Goal: Task Accomplishment & Management: Manage account settings

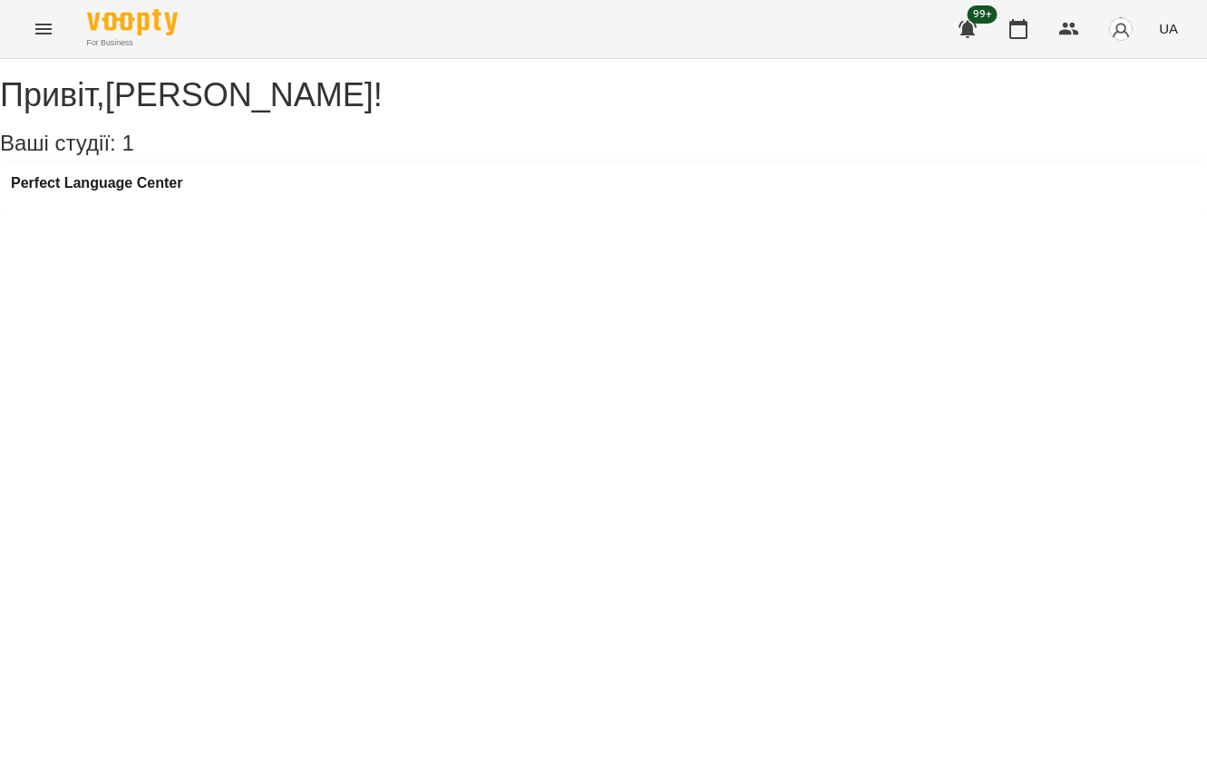
click at [39, 22] on icon "Menu" at bounding box center [44, 29] width 22 height 22
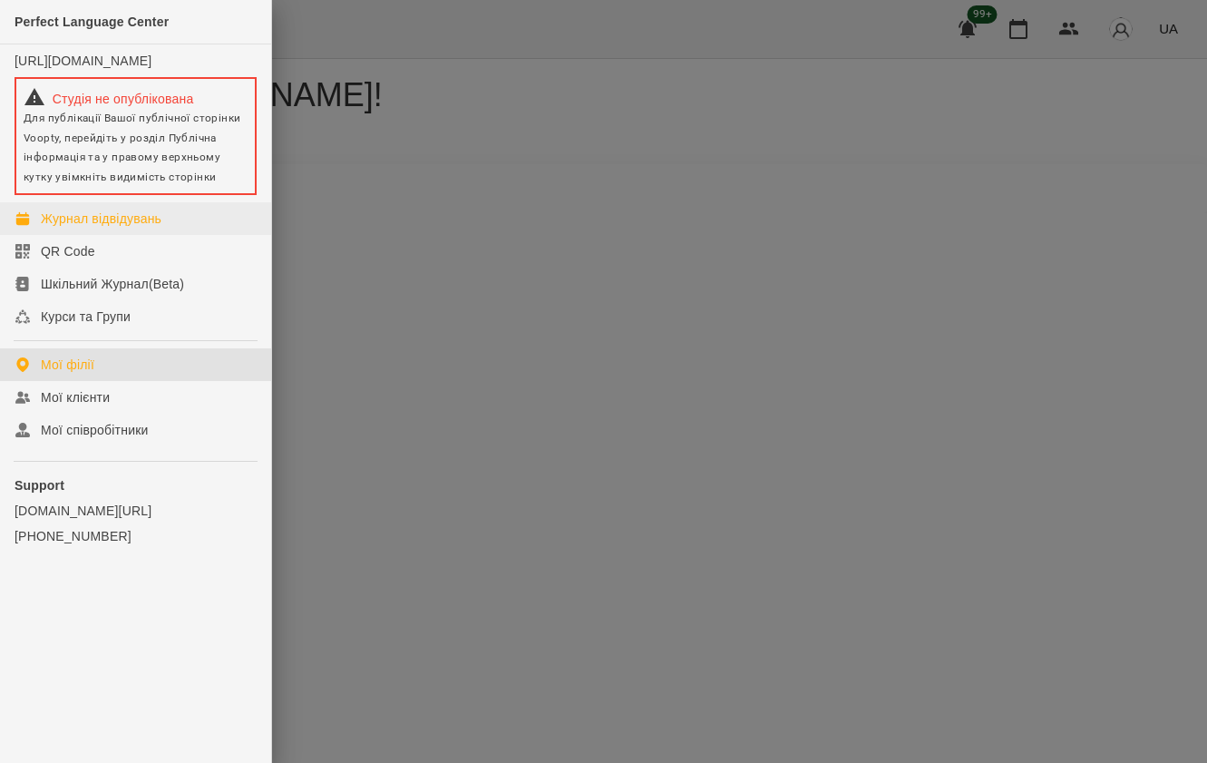
click at [85, 228] on div "Журнал відвідувань" at bounding box center [101, 219] width 121 height 18
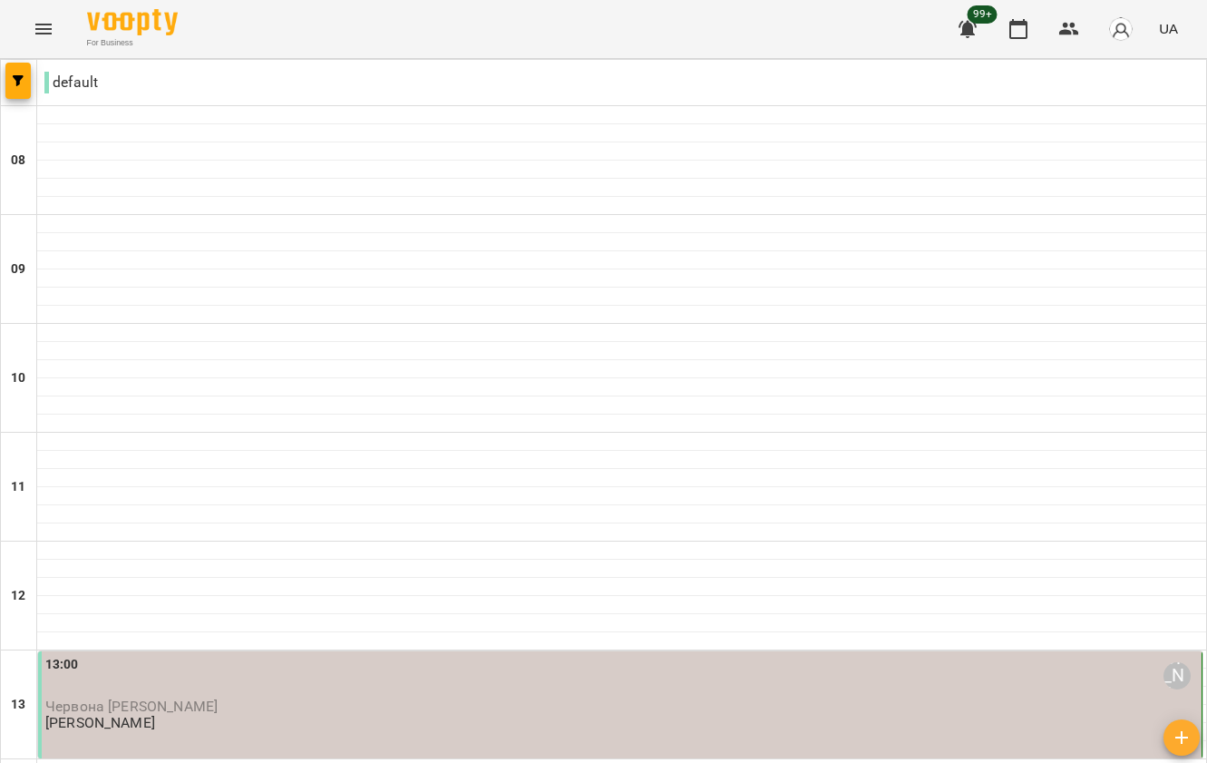
scroll to position [342, 0]
click at [616, 698] on p "Червона [PERSON_NAME]" at bounding box center [621, 705] width 1153 height 15
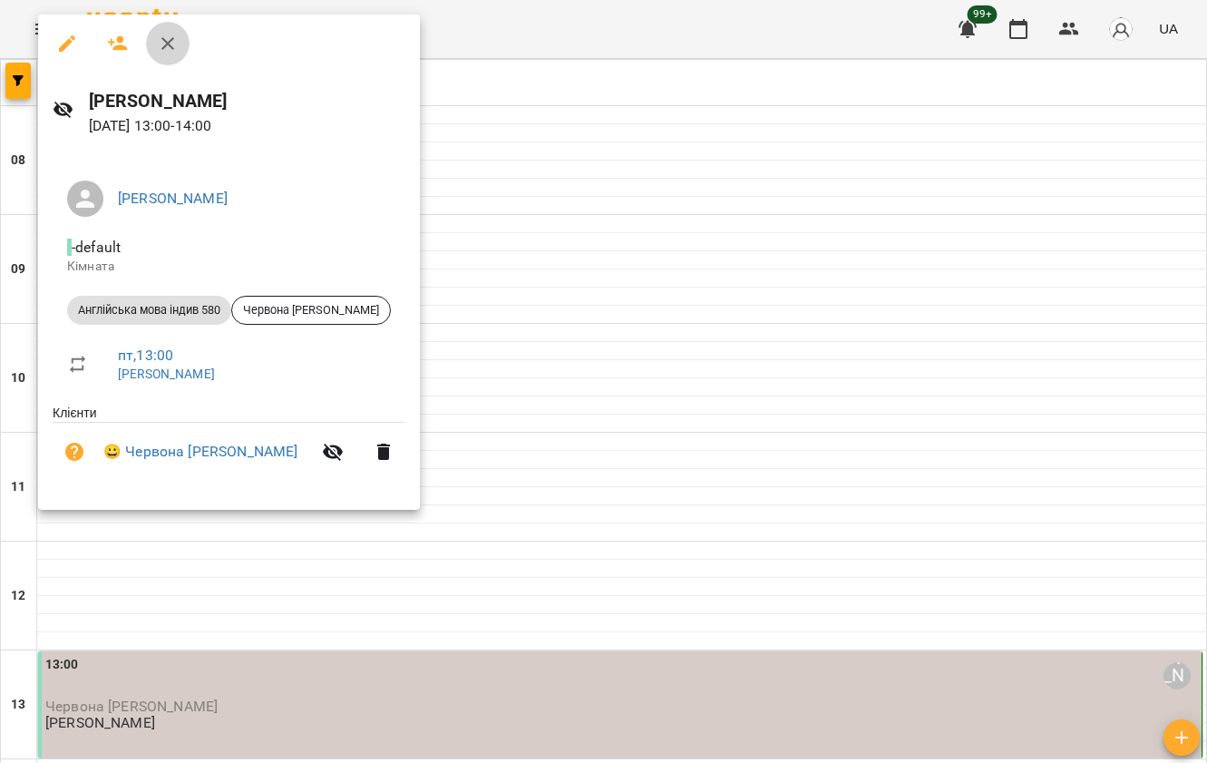
click at [165, 41] on icon "button" at bounding box center [167, 43] width 13 height 13
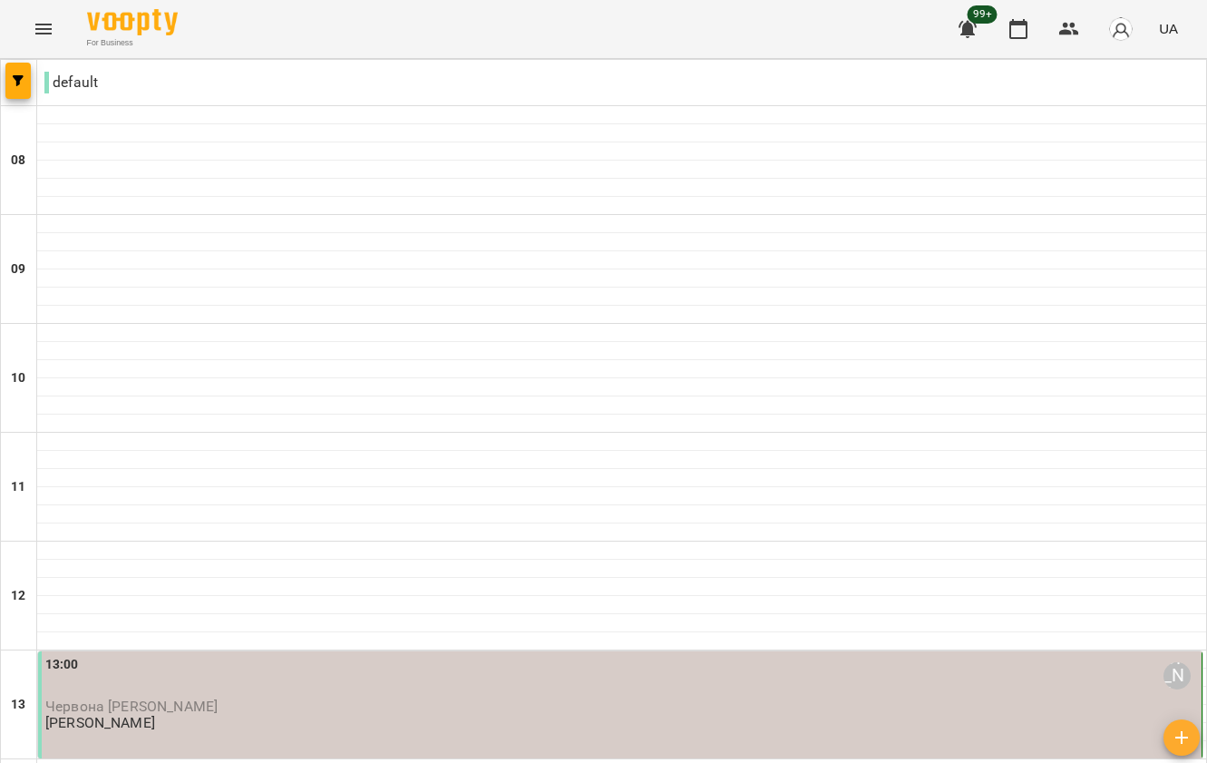
type input "**********"
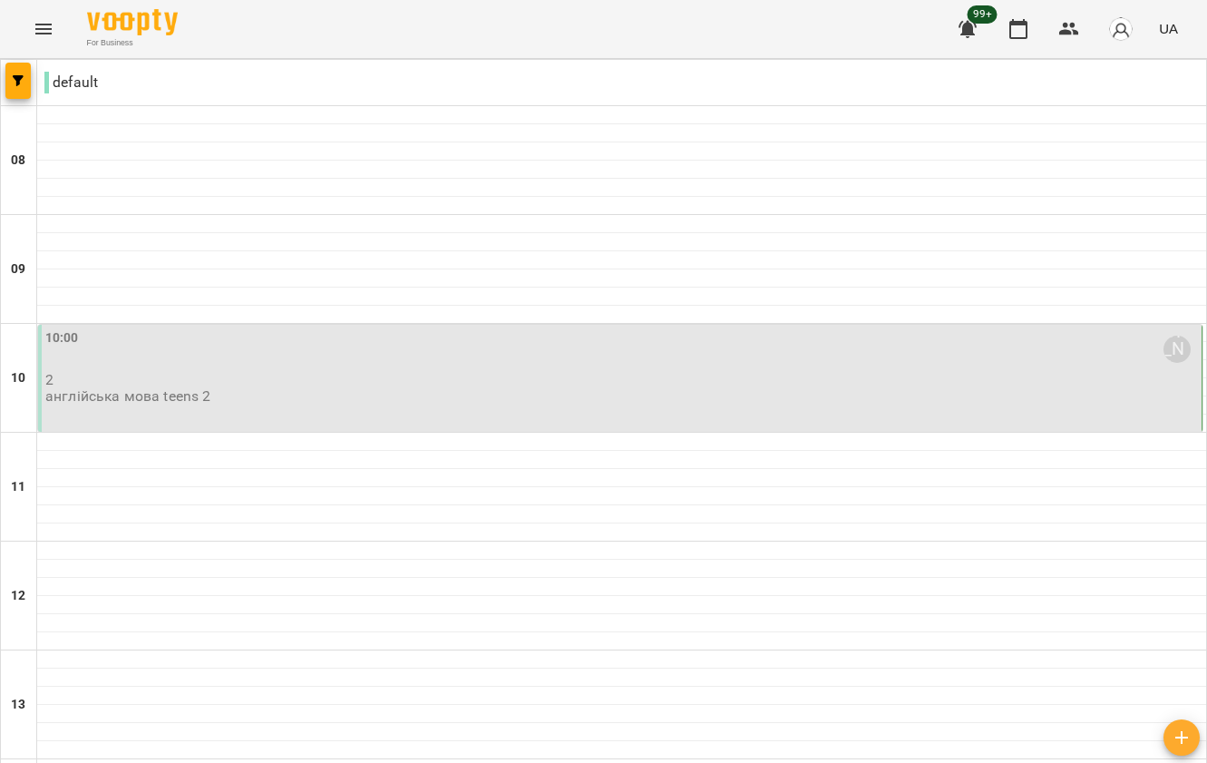
scroll to position [530, 0]
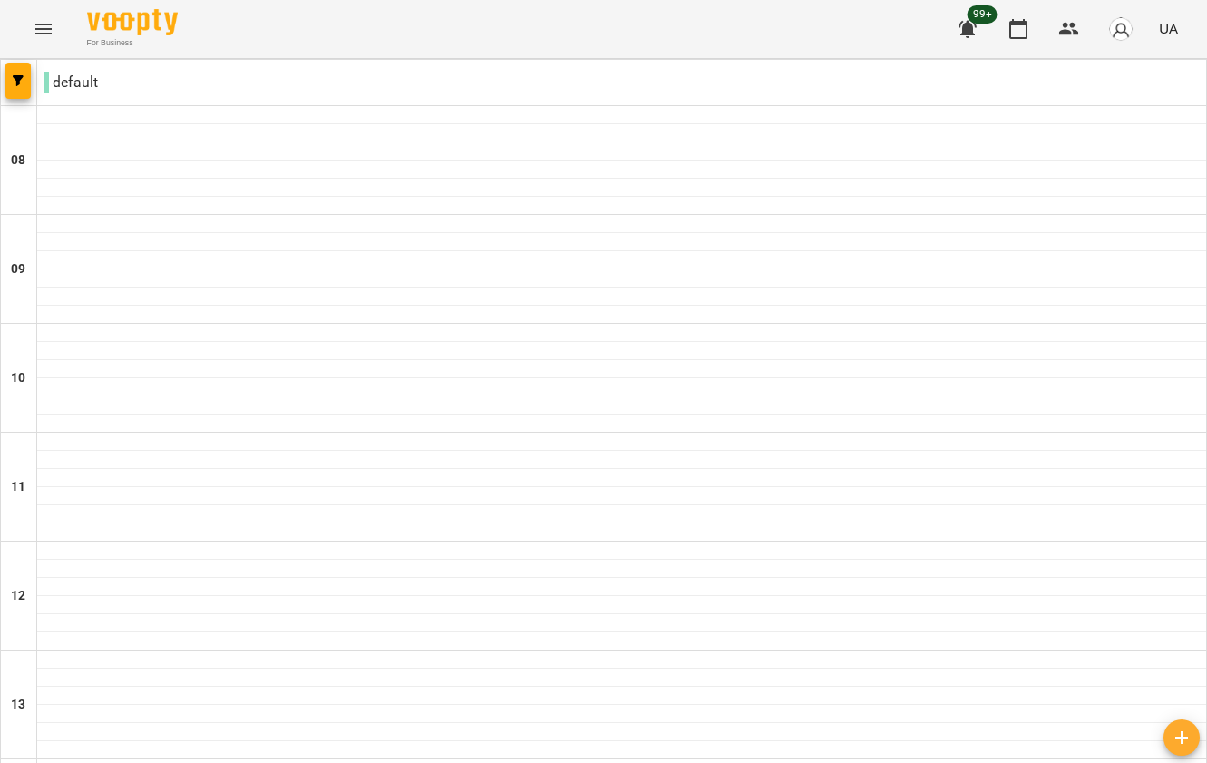
scroll to position [1134, 0]
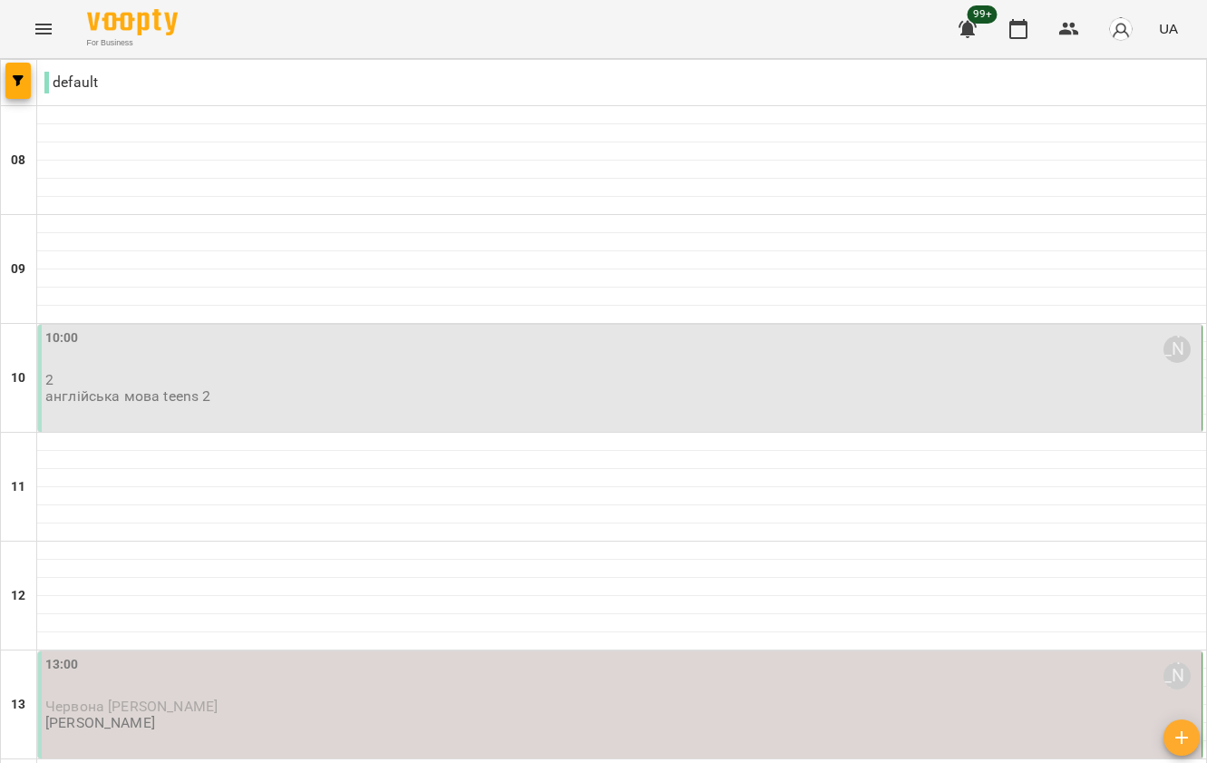
scroll to position [0, 0]
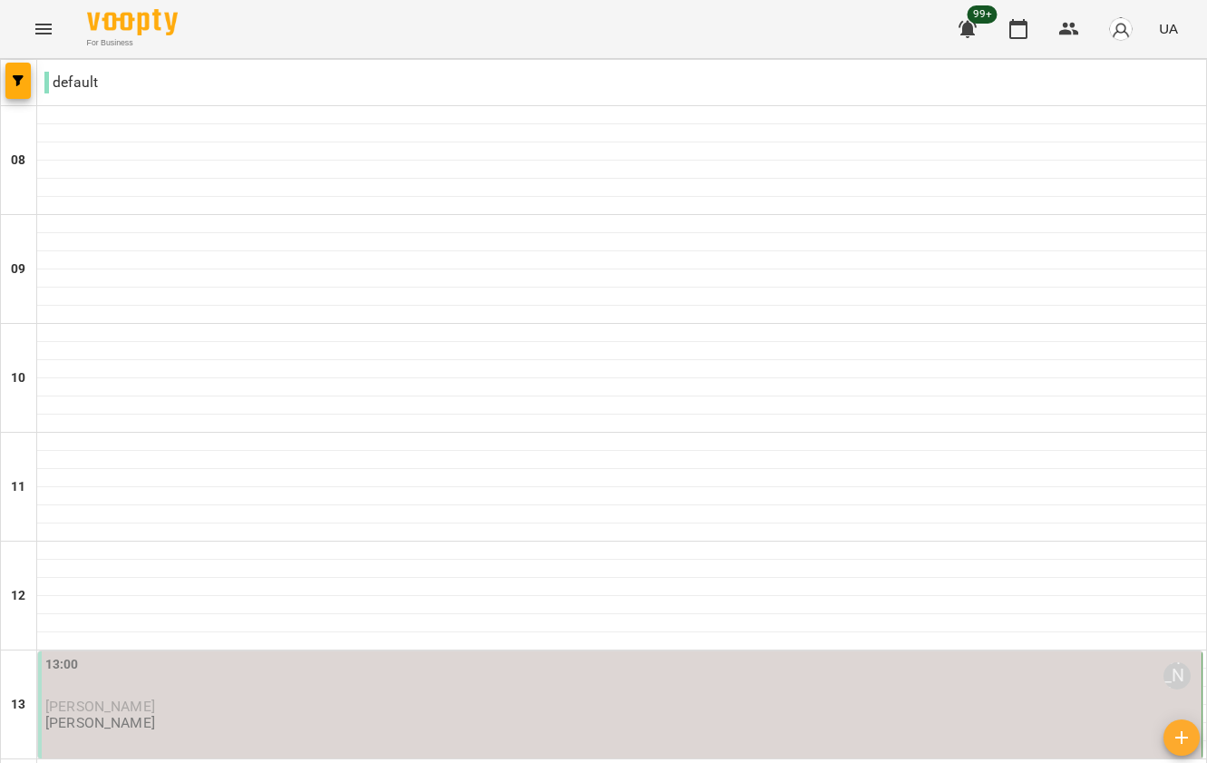
scroll to position [1205, 0]
